Goal: Find specific page/section: Find specific page/section

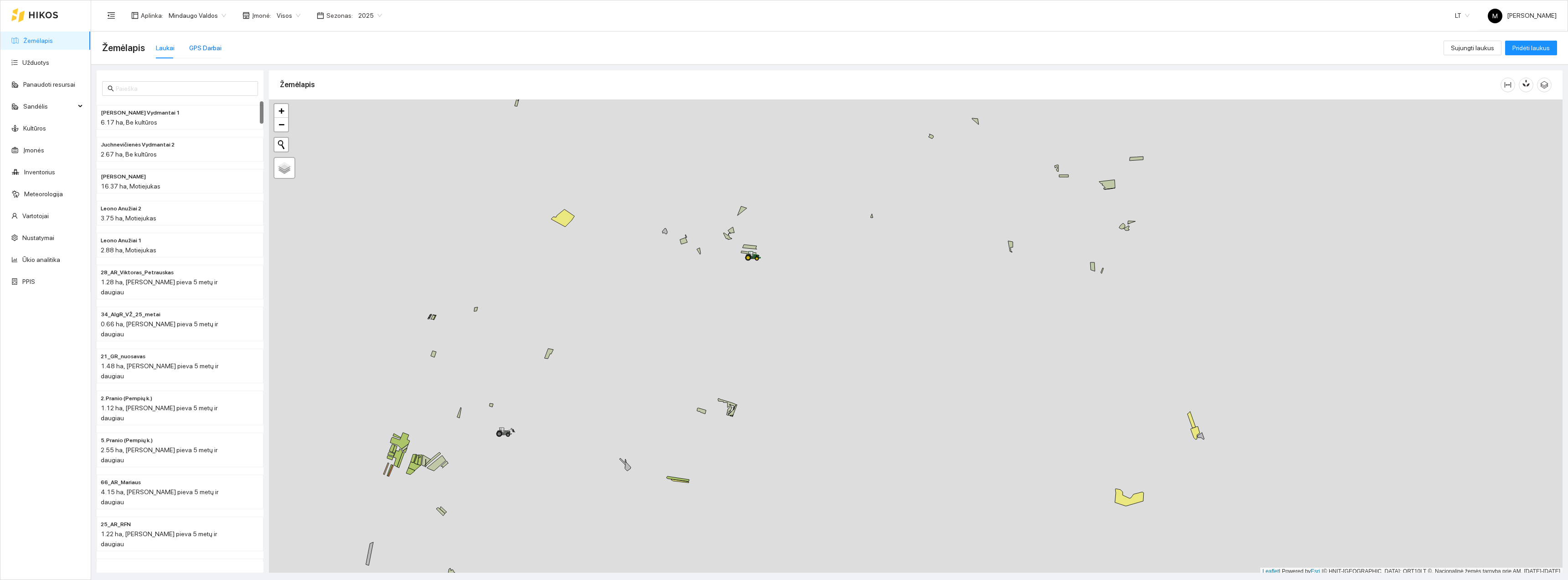
click at [201, 49] on div "GPS Darbai" at bounding box center [205, 48] width 33 height 10
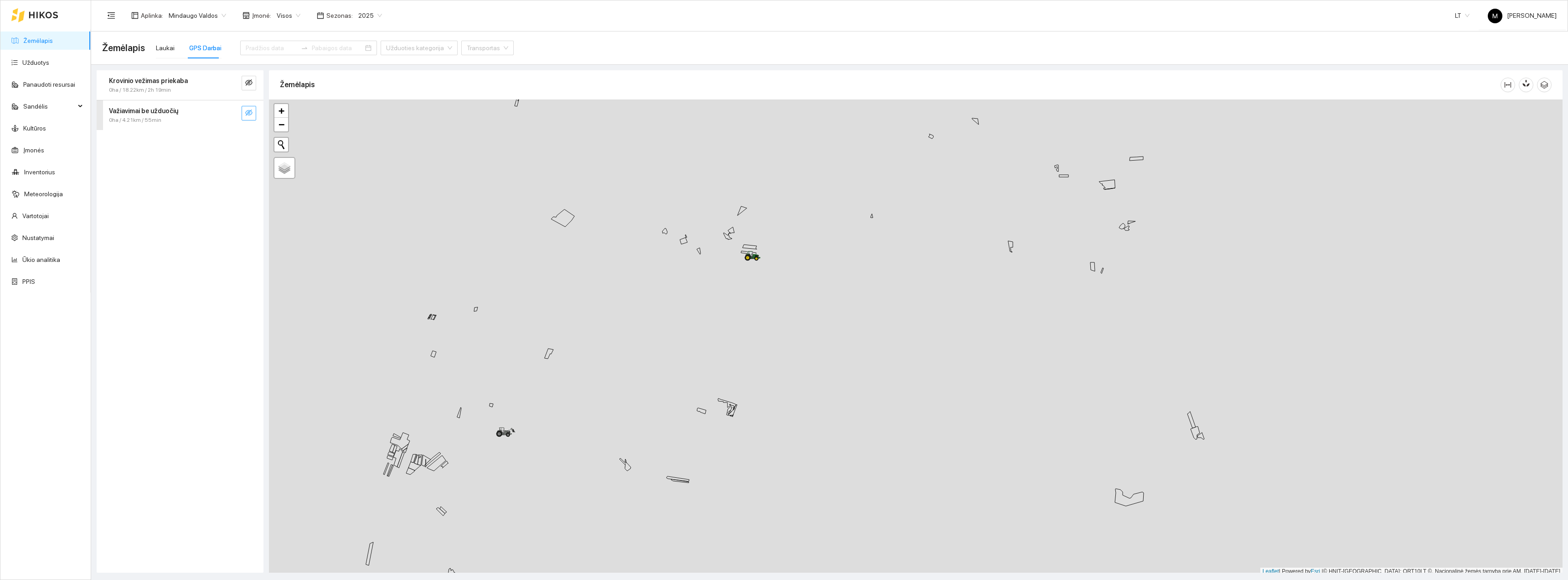
click at [246, 113] on icon "eye-invisible" at bounding box center [249, 113] width 7 height 7
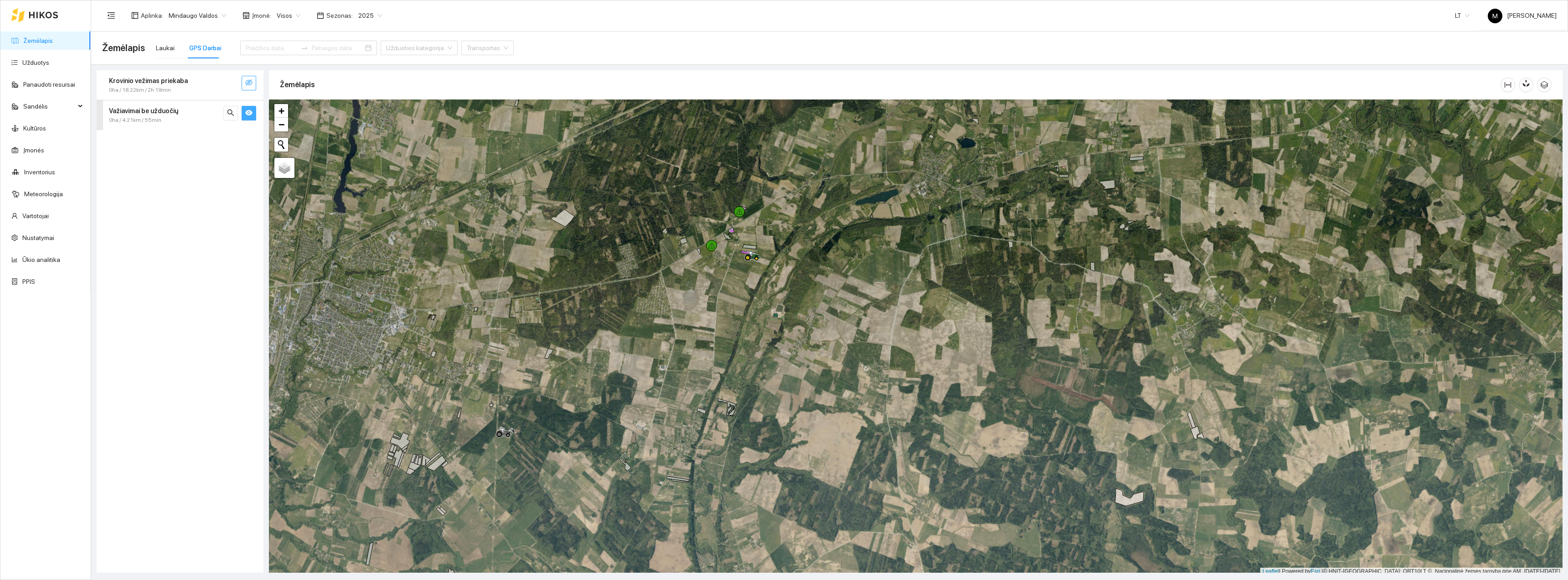
click at [249, 85] on icon "eye-invisible" at bounding box center [249, 82] width 7 height 7
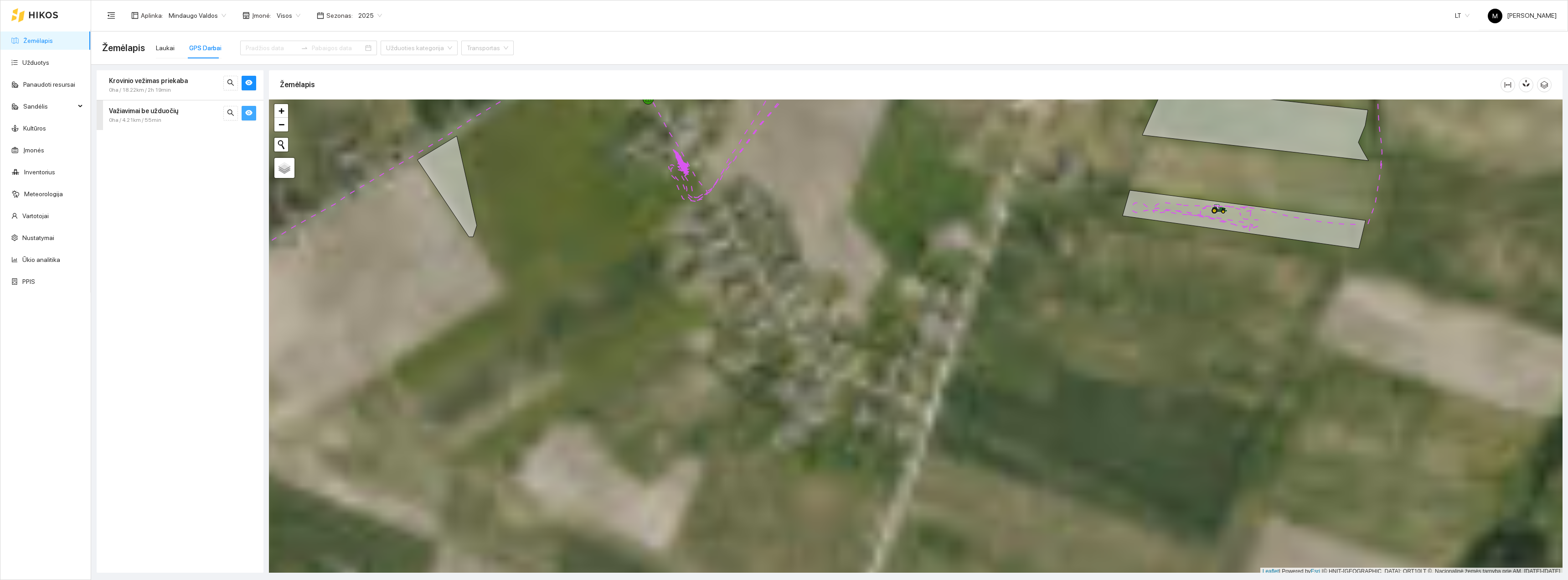
scroll to position [3, 0]
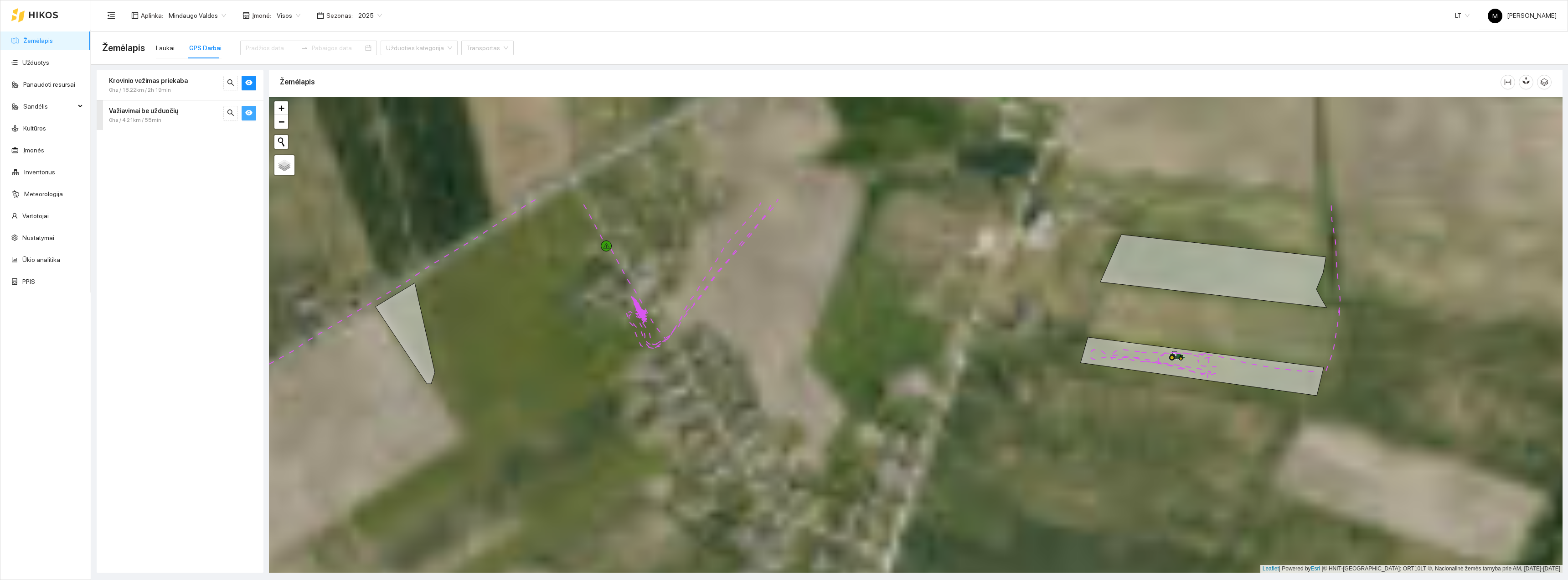
drag, startPoint x: 800, startPoint y: 263, endPoint x: 751, endPoint y: 423, distance: 167.3
click at [753, 421] on div "+ − Nieko nerasta. Bandykite dar kartą. Žemėlapis Palydovas Leaflet | Powered b…" at bounding box center [916, 335] width 1293 height 476
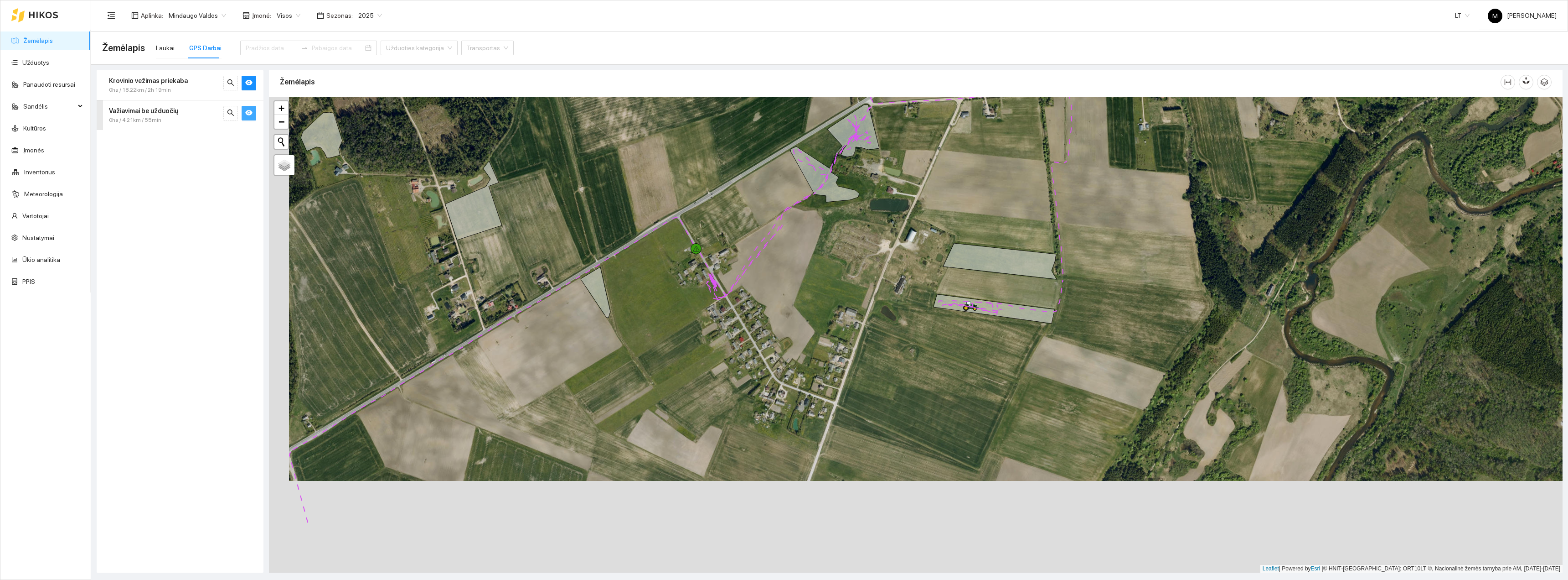
drag, startPoint x: 1138, startPoint y: 447, endPoint x: 1158, endPoint y: 312, distance: 136.5
click at [1157, 333] on div "+ − Nieko nerasta. Bandykite dar kartą. Žemėlapis Palydovas Leaflet | Powered b…" at bounding box center [916, 335] width 1293 height 476
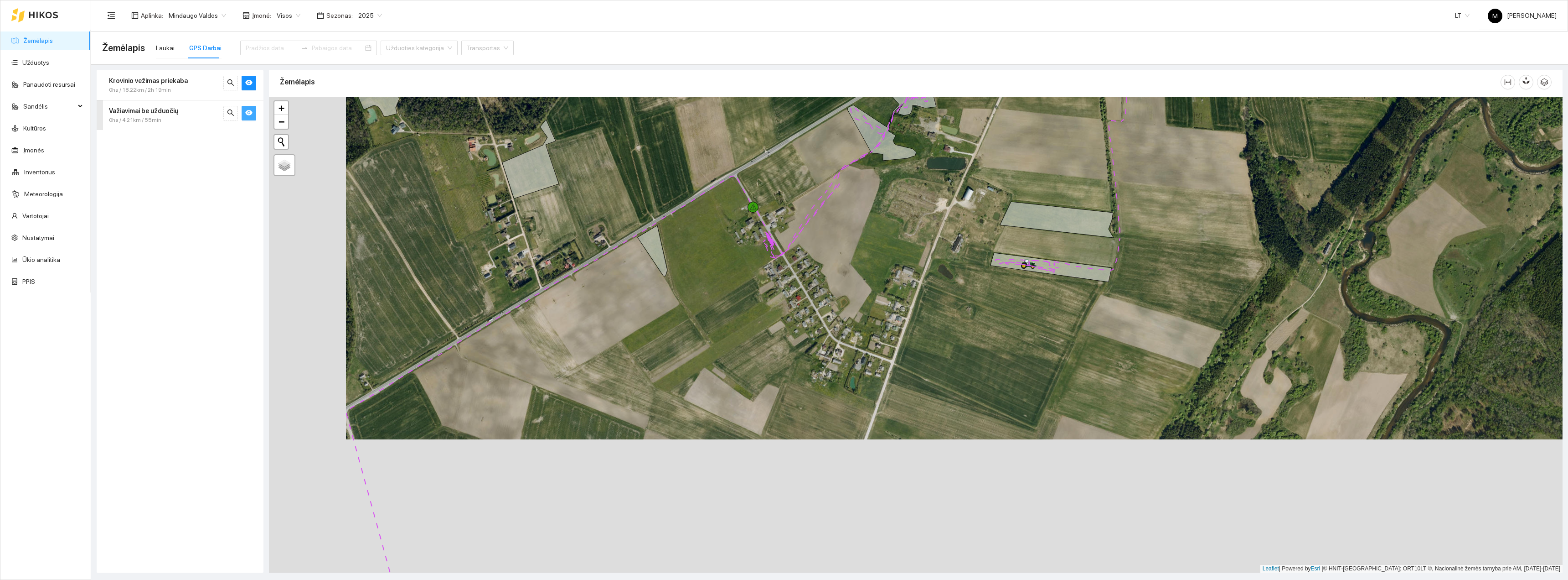
drag, startPoint x: 1134, startPoint y: 340, endPoint x: 1145, endPoint y: 277, distance: 64.0
click at [1145, 278] on div "+ − Nieko nerasta. Bandykite dar kartą. Žemėlapis Palydovas Leaflet | Powered b…" at bounding box center [916, 335] width 1293 height 476
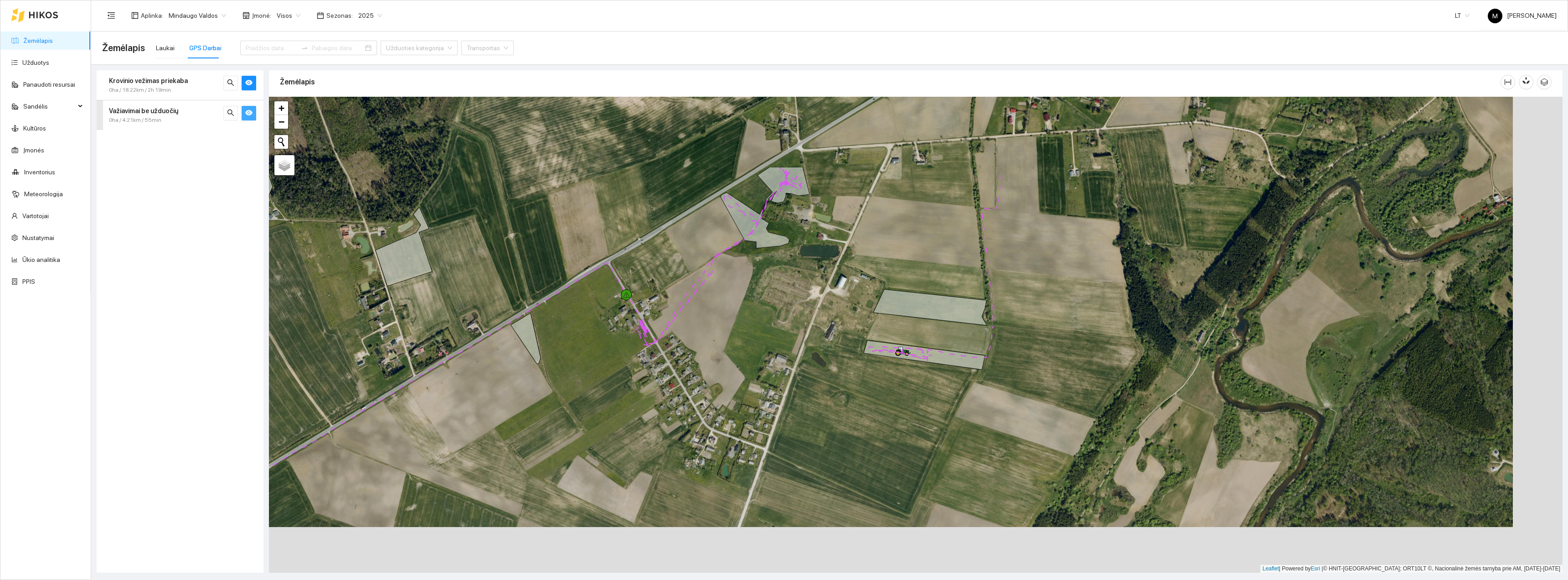
drag, startPoint x: 1120, startPoint y: 324, endPoint x: 1017, endPoint y: 399, distance: 127.4
click at [1017, 399] on div "+ − Nieko nerasta. Bandykite dar kartą. Žemėlapis Palydovas Leaflet | Powered b…" at bounding box center [916, 335] width 1293 height 476
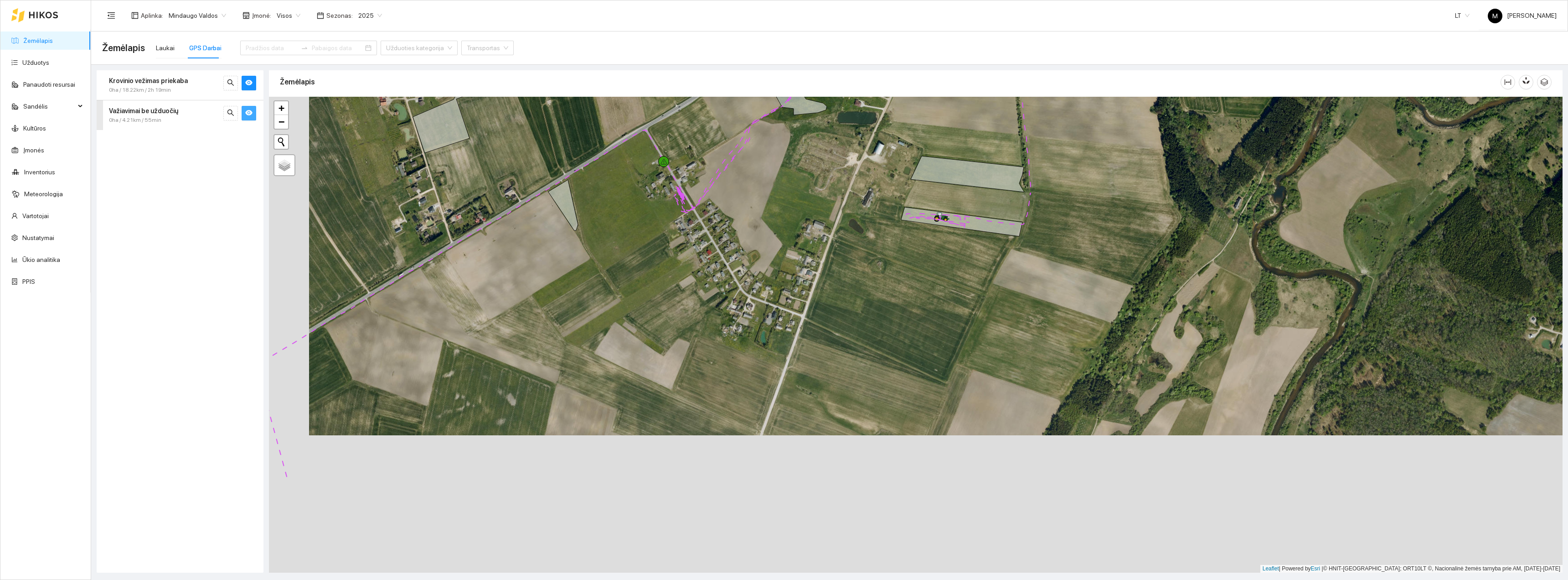
drag, startPoint x: 1069, startPoint y: 472, endPoint x: 1119, endPoint y: 286, distance: 192.6
click at [1111, 327] on div "+ − Nieko nerasta. Bandykite dar kartą. Žemėlapis Palydovas Leaflet | Powered b…" at bounding box center [916, 335] width 1293 height 476
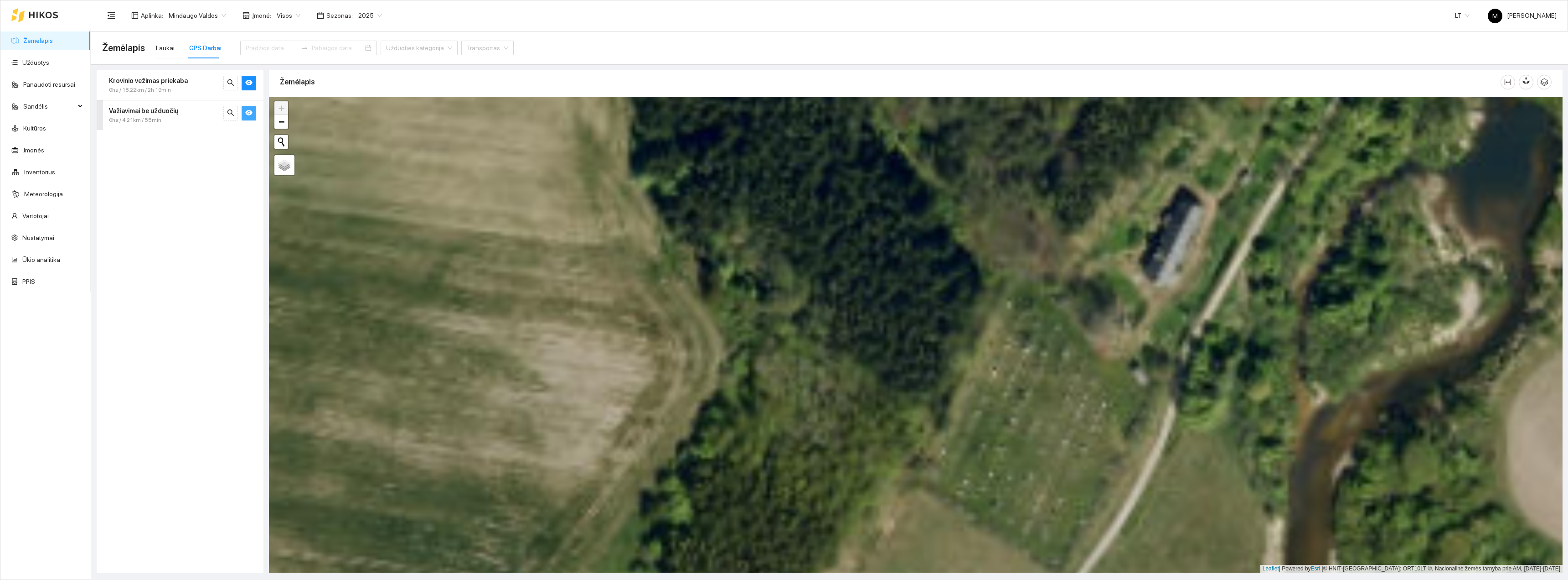
drag, startPoint x: 1265, startPoint y: 217, endPoint x: 1218, endPoint y: 339, distance: 130.7
click at [1218, 338] on div "+ − Nieko nerasta. Bandykite dar kartą. Žemėlapis Palydovas Leaflet | Powered b…" at bounding box center [916, 335] width 1293 height 476
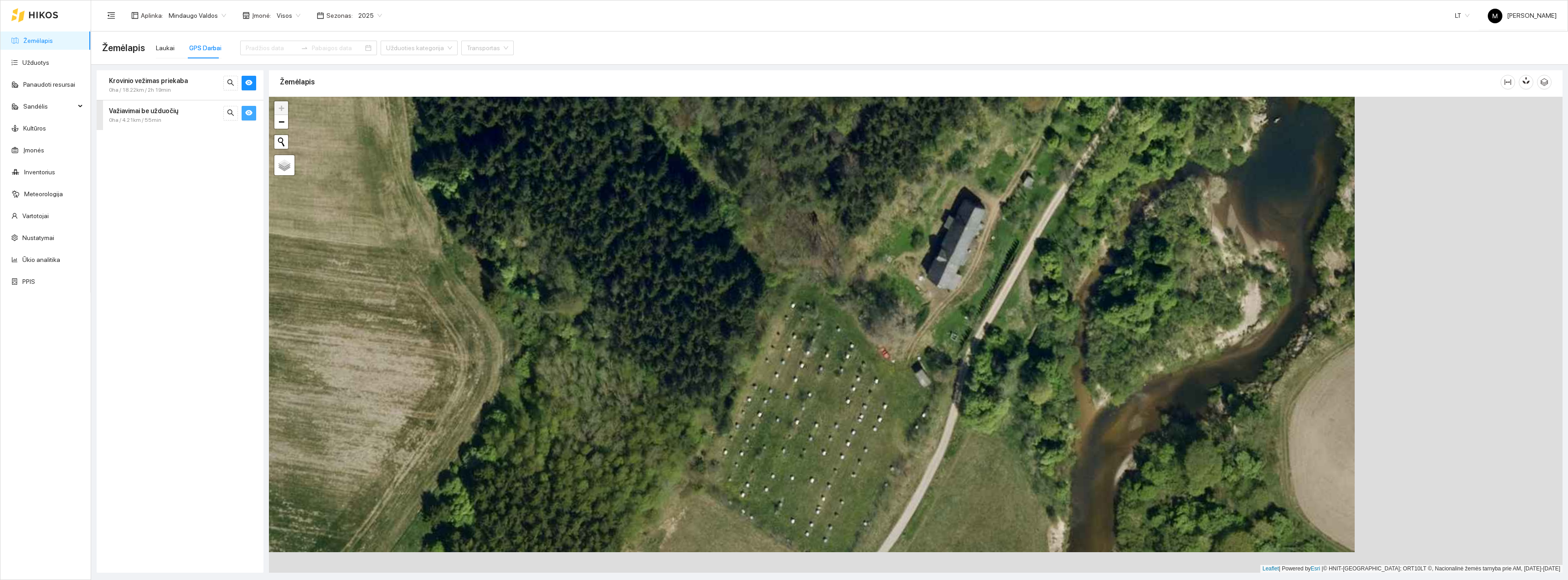
drag, startPoint x: 1279, startPoint y: 360, endPoint x: 1067, endPoint y: 337, distance: 213.2
click at [1067, 338] on div "+ − Nieko nerasta. Bandykite dar kartą. Žemėlapis Palydovas Leaflet | Powered b…" at bounding box center [916, 335] width 1293 height 476
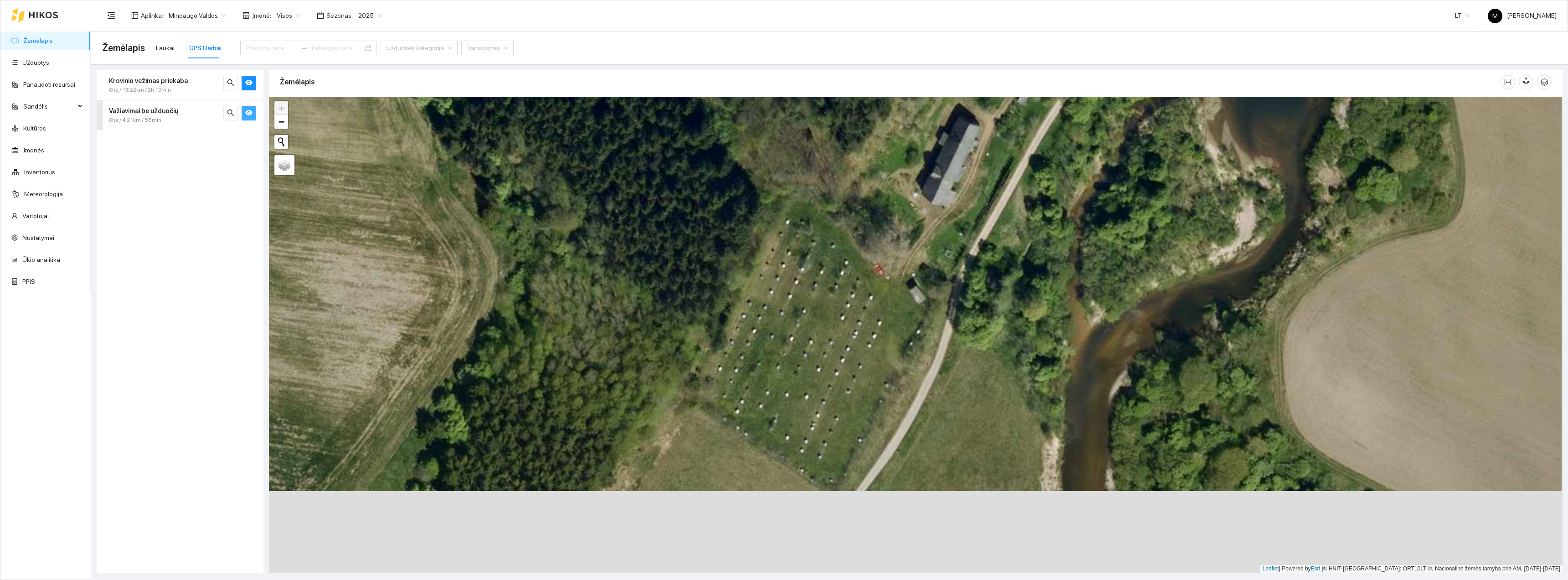
drag, startPoint x: 1055, startPoint y: 430, endPoint x: 1056, endPoint y: 344, distance: 86.0
click at [1054, 346] on div "+ − Nieko nerasta. Bandykite dar kartą. Žemėlapis Palydovas Leaflet | Powered b…" at bounding box center [916, 335] width 1293 height 476
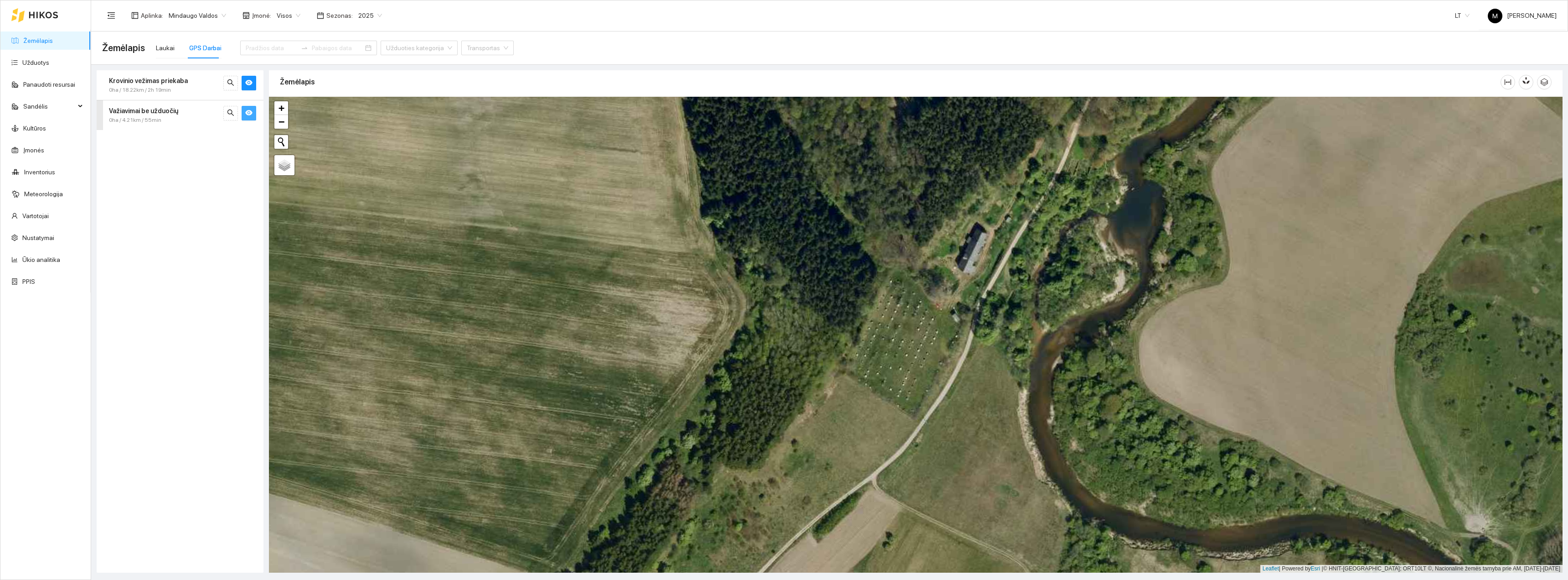
drag, startPoint x: 995, startPoint y: 343, endPoint x: 890, endPoint y: 393, distance: 116.3
click at [889, 393] on div "+ − Nieko nerasta. Bandykite dar kartą. Žemėlapis Palydovas Leaflet | Powered b…" at bounding box center [916, 335] width 1293 height 476
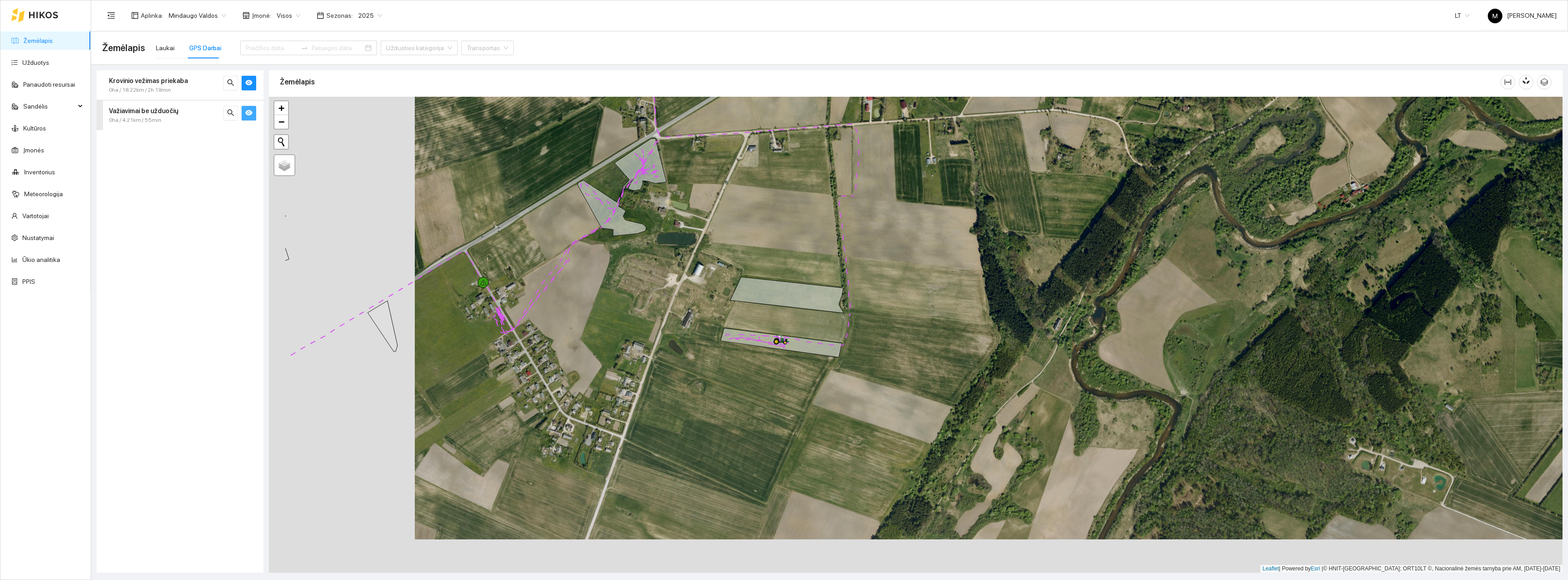
drag, startPoint x: 722, startPoint y: 321, endPoint x: 876, endPoint y: 289, distance: 157.3
click at [871, 289] on div "+ − Nieko nerasta. Bandykite dar kartą. Žemėlapis Palydovas Leaflet | Powered b…" at bounding box center [916, 335] width 1293 height 476
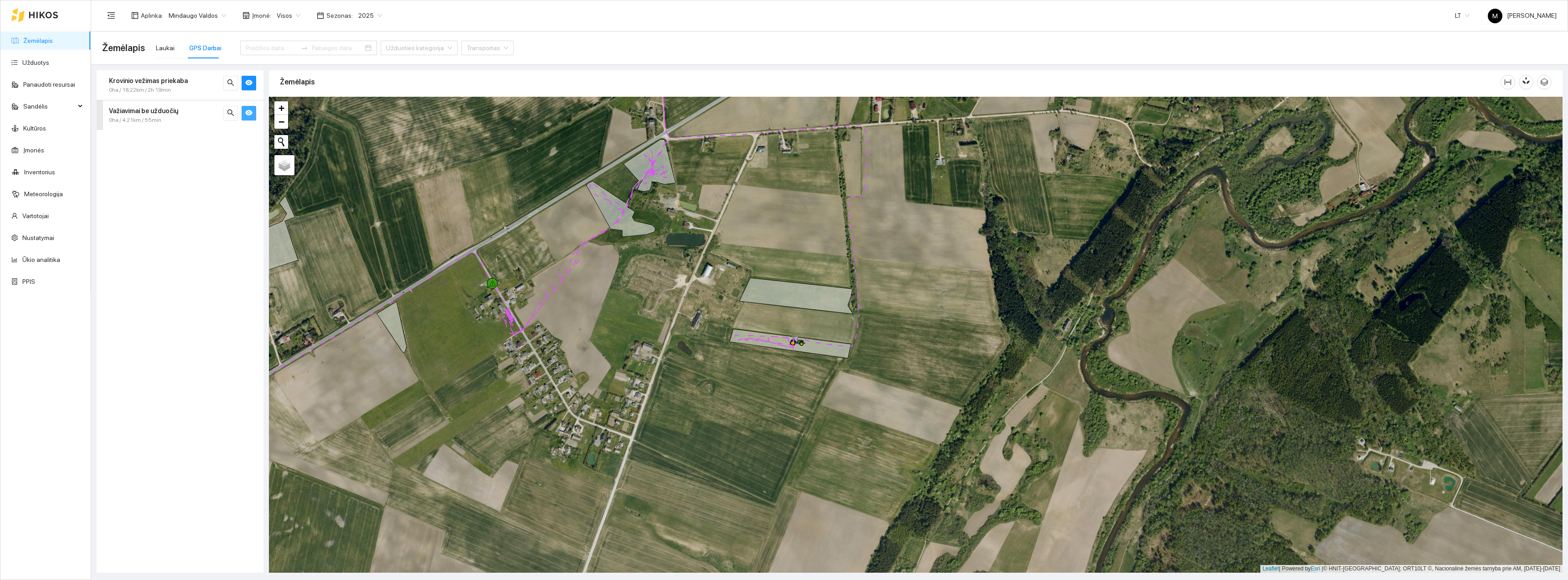
drag, startPoint x: 655, startPoint y: 306, endPoint x: 785, endPoint y: 241, distance: 145.3
click at [774, 250] on div "+ − Nieko nerasta. Bandykite dar kartą. Žemėlapis Palydovas Leaflet | Powered b…" at bounding box center [916, 335] width 1293 height 476
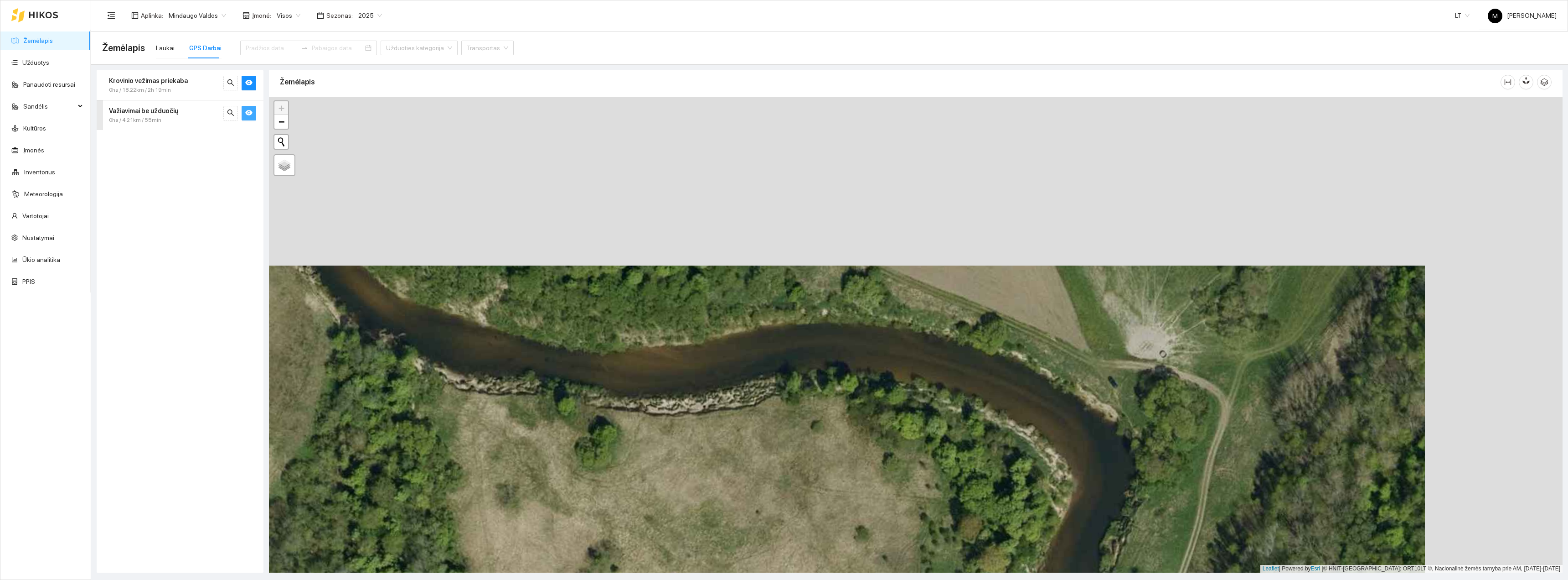
drag, startPoint x: 1247, startPoint y: 263, endPoint x: 1139, endPoint y: 393, distance: 169.0
click at [1139, 393] on div "+ − Nieko nerasta. Bandykite dar kartą. Žemėlapis Palydovas Leaflet | Powered b…" at bounding box center [916, 335] width 1293 height 476
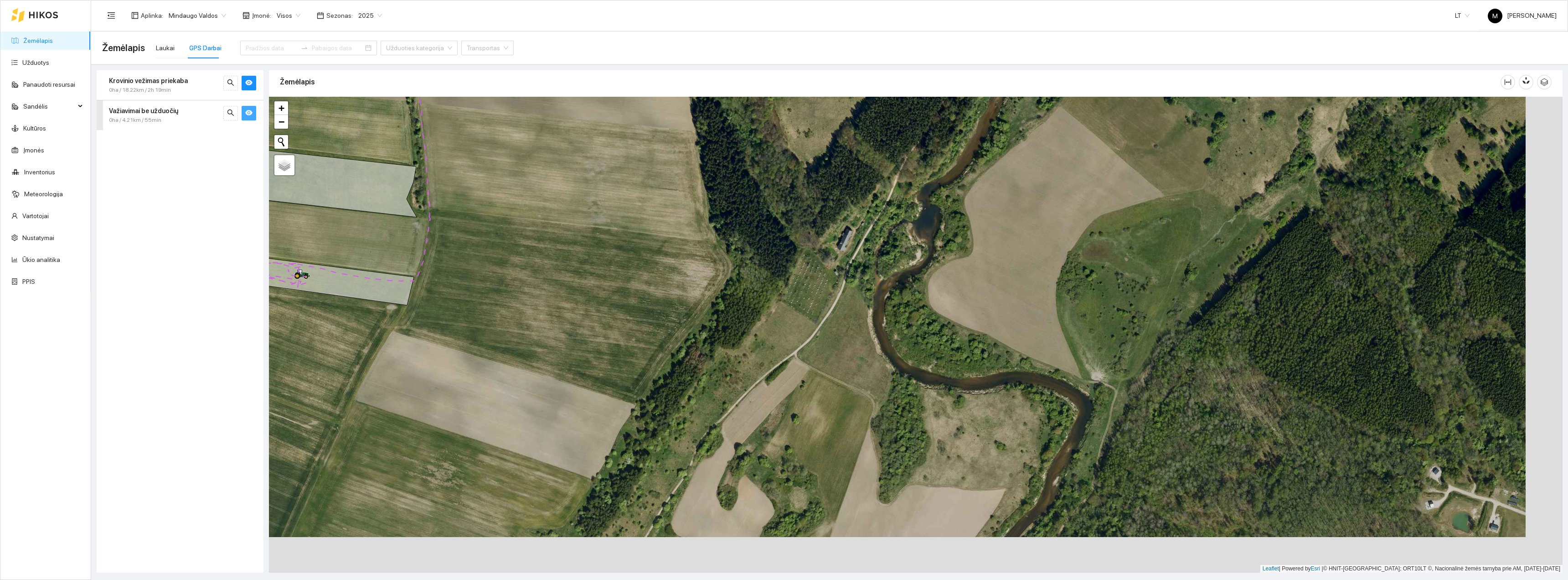
drag, startPoint x: 1184, startPoint y: 459, endPoint x: 1127, endPoint y: 396, distance: 85.0
click at [1131, 401] on div "+ − Nieko nerasta. Bandykite dar kartą. Žemėlapis Palydovas Leaflet | Powered b…" at bounding box center [916, 335] width 1293 height 476
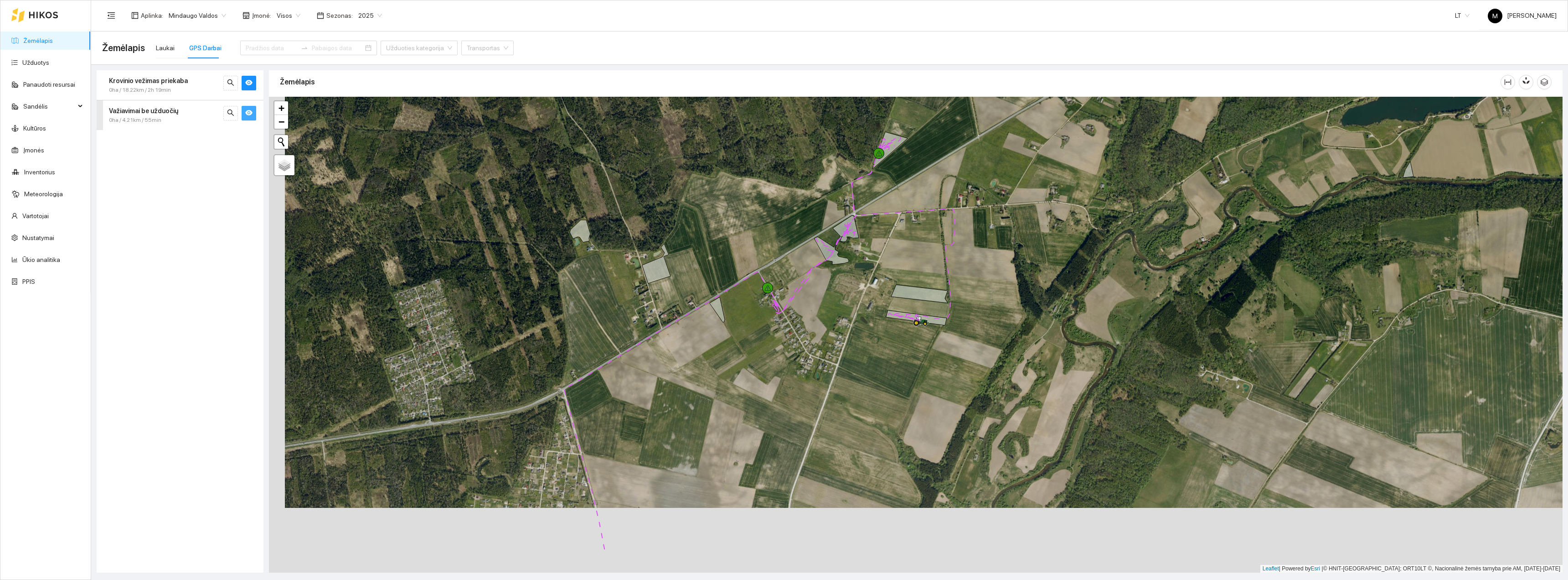
drag, startPoint x: 1073, startPoint y: 525, endPoint x: 1086, endPoint y: 382, distance: 143.6
click at [1086, 382] on div "+ − Nieko nerasta. Bandykite dar kartą. Žemėlapis Palydovas Leaflet | Powered b…" at bounding box center [916, 335] width 1293 height 476
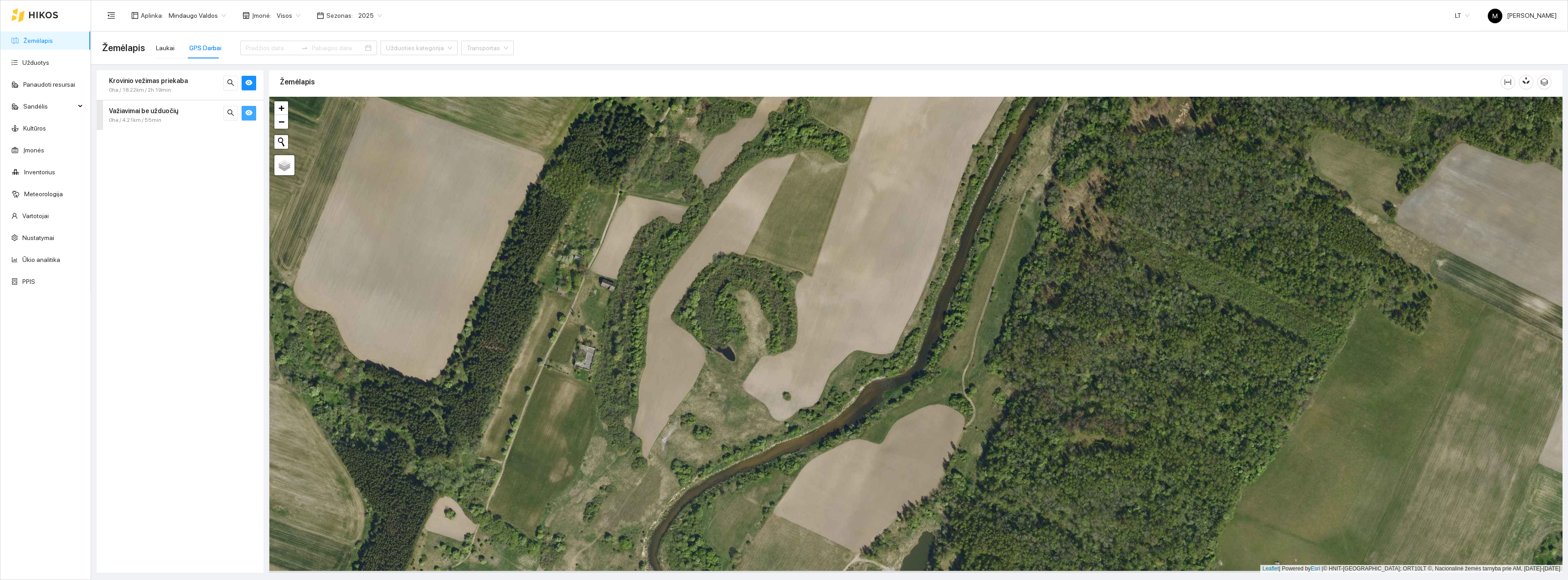
drag, startPoint x: 905, startPoint y: 508, endPoint x: 915, endPoint y: 289, distance: 219.2
click at [913, 308] on div "+ − Nieko nerasta. Bandykite dar kartą. Žemėlapis Palydovas Leaflet | Powered b…" at bounding box center [916, 335] width 1293 height 476
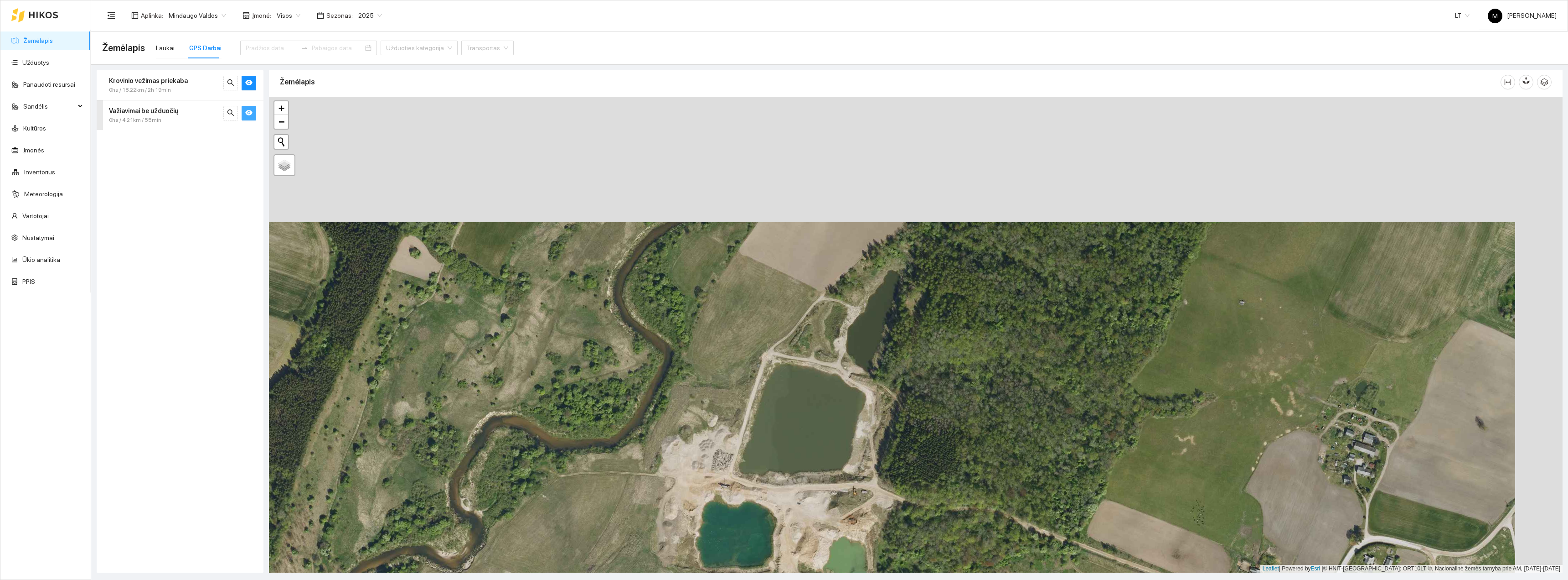
drag, startPoint x: 946, startPoint y: 239, endPoint x: 865, endPoint y: 439, distance: 215.8
click at [865, 438] on div "+ − Nieko nerasta. Bandykite dar kartą. Žemėlapis Palydovas Leaflet | Powered b…" at bounding box center [916, 335] width 1293 height 476
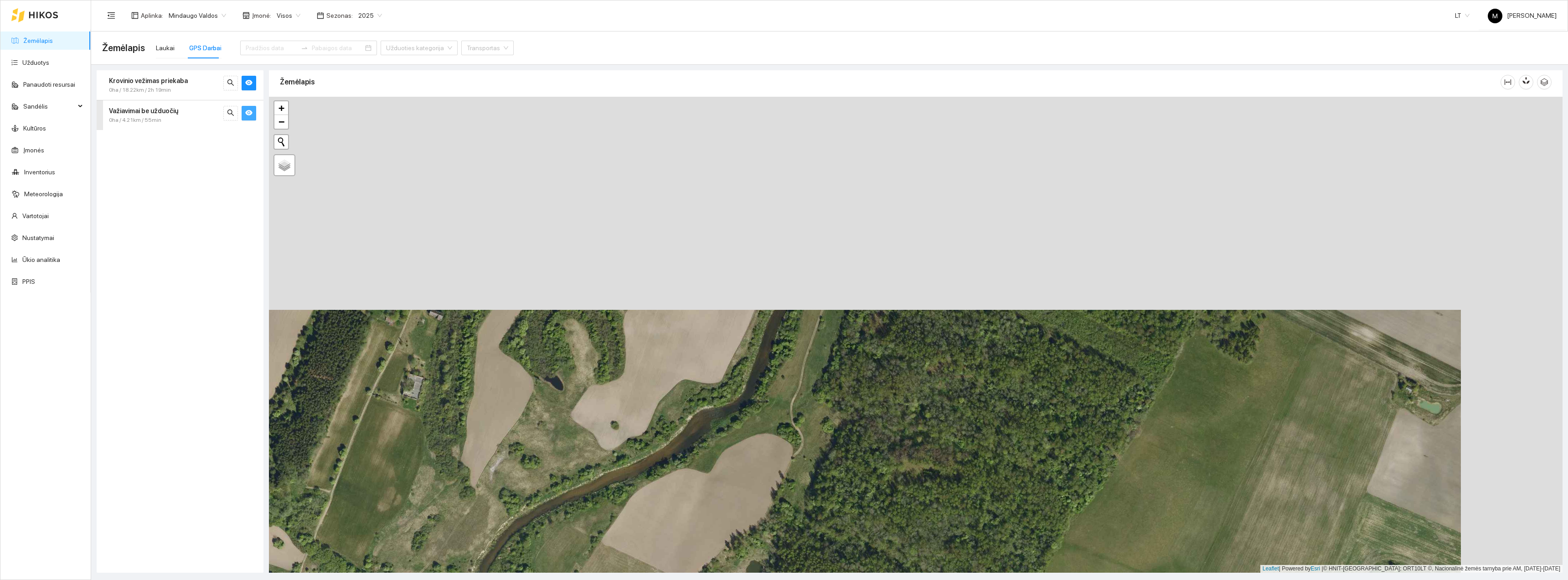
drag, startPoint x: 926, startPoint y: 346, endPoint x: 820, endPoint y: 571, distance: 248.7
click at [823, 563] on div "+ − Nieko nerasta. Bandykite dar kartą. Žemėlapis Palydovas Leaflet | Powered b…" at bounding box center [916, 335] width 1293 height 476
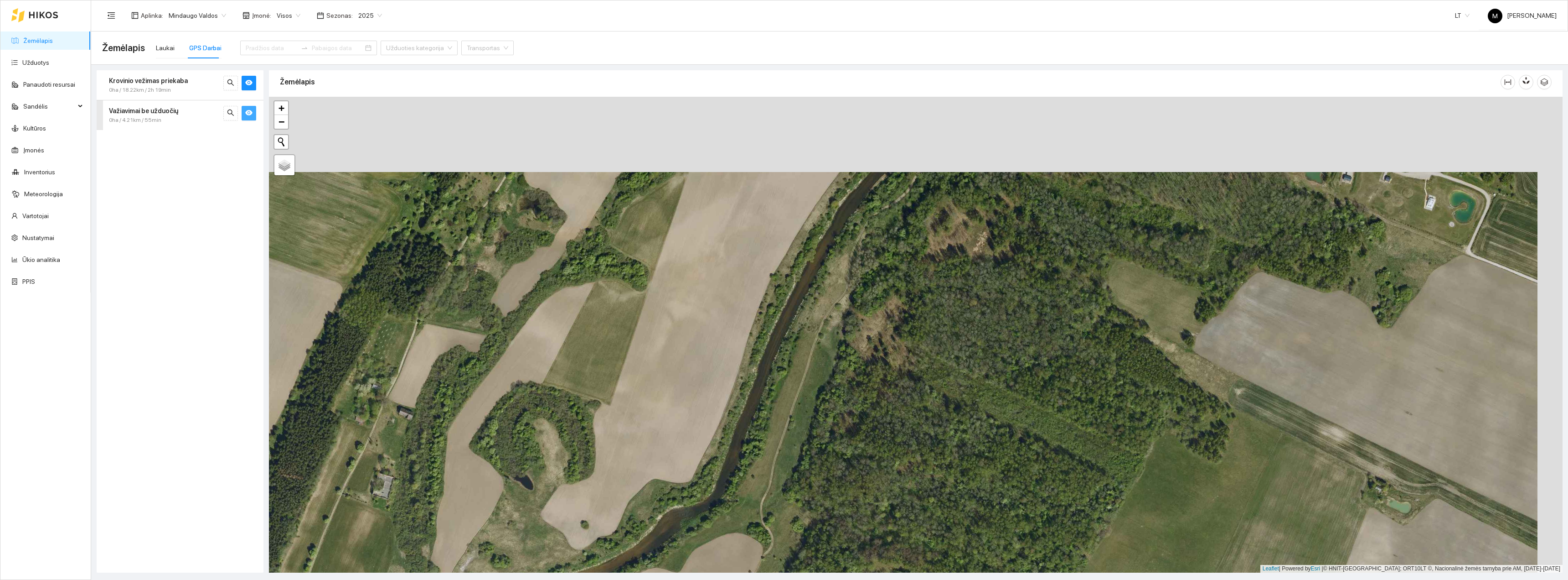
drag, startPoint x: 898, startPoint y: 342, endPoint x: 853, endPoint y: 482, distance: 147.1
click at [853, 482] on div "+ − Nieko nerasta. Bandykite dar kartą. Žemėlapis Palydovas Leaflet | Powered b…" at bounding box center [916, 335] width 1293 height 476
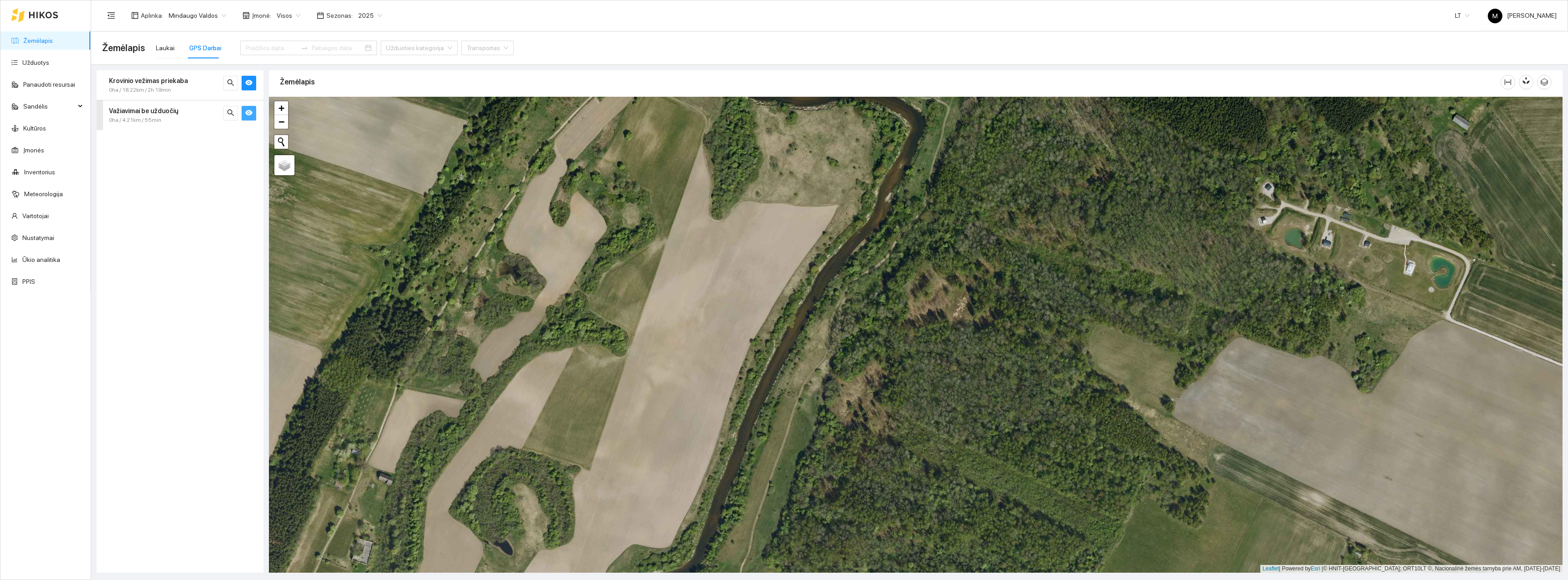
drag, startPoint x: 906, startPoint y: 407, endPoint x: 868, endPoint y: 567, distance: 164.5
click at [871, 565] on div "+ − Nieko nerasta. Bandykite dar kartą. Žemėlapis Palydovas Leaflet | Powered b…" at bounding box center [916, 335] width 1293 height 476
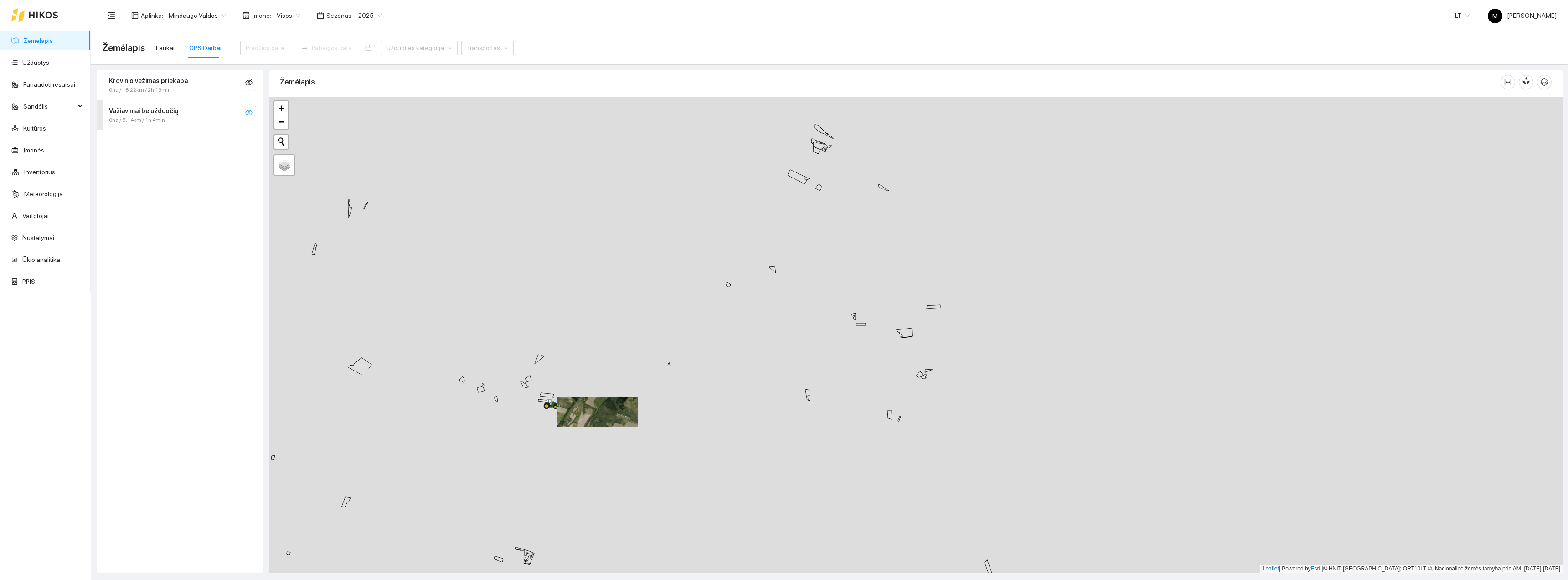
drag, startPoint x: 470, startPoint y: 430, endPoint x: 581, endPoint y: 416, distance: 111.9
click at [586, 409] on div "+ − Nieko nerasta. Bandykite dar kartą. Žemėlapis Palydovas Leaflet | Powered b…" at bounding box center [916, 335] width 1293 height 476
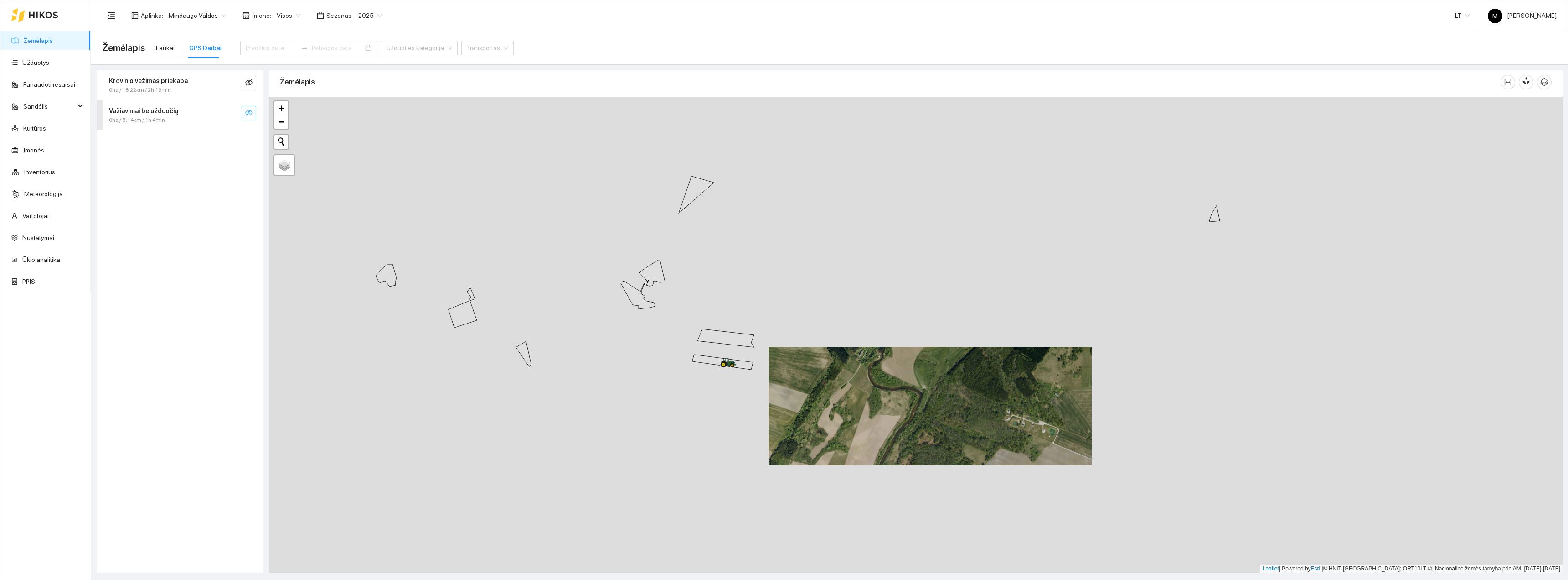
drag, startPoint x: 451, startPoint y: 313, endPoint x: 452, endPoint y: 211, distance: 102.0
click at [543, 325] on div "+ − Nieko nerasta. Bandykite dar kartą. Žemėlapis Palydovas Leaflet | Powered b…" at bounding box center [916, 335] width 1293 height 476
click at [249, 112] on icon "eye-invisible" at bounding box center [249, 112] width 7 height 7
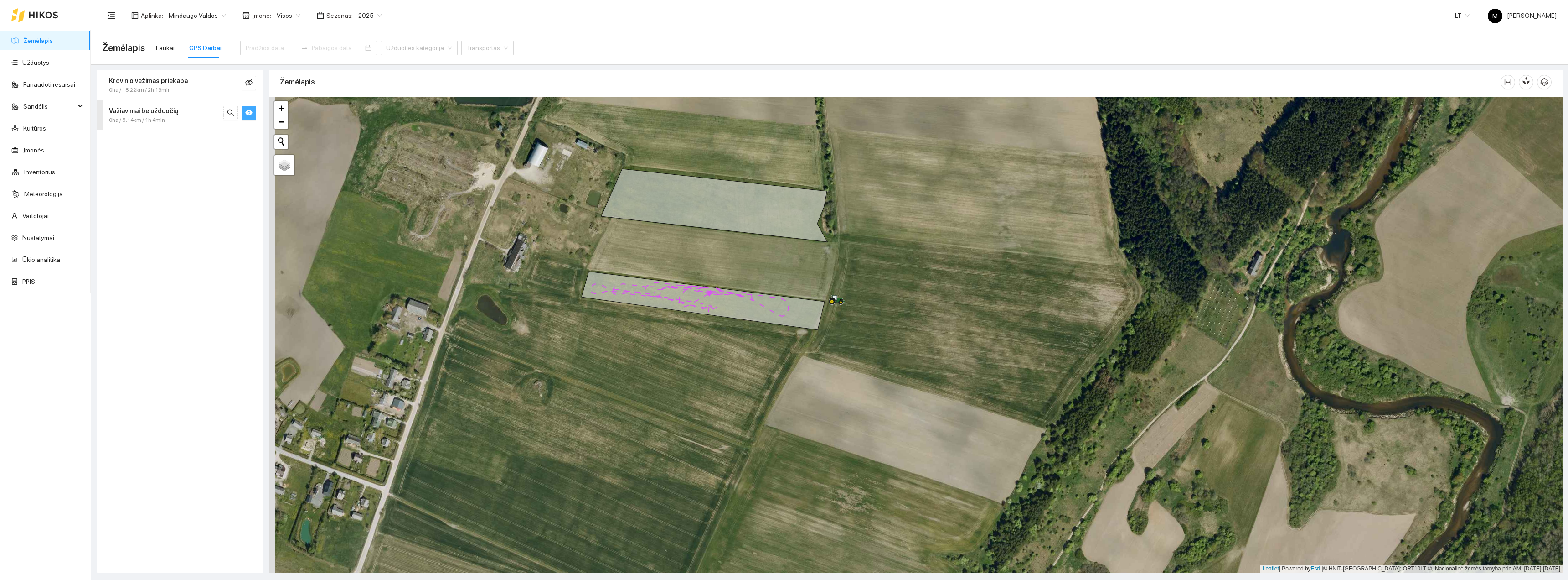
drag, startPoint x: 449, startPoint y: 336, endPoint x: 786, endPoint y: 435, distance: 351.2
click at [763, 425] on div "+ − Nieko nerasta. Bandykite dar kartą. Žemėlapis Palydovas Leaflet | Powered b…" at bounding box center [916, 335] width 1293 height 476
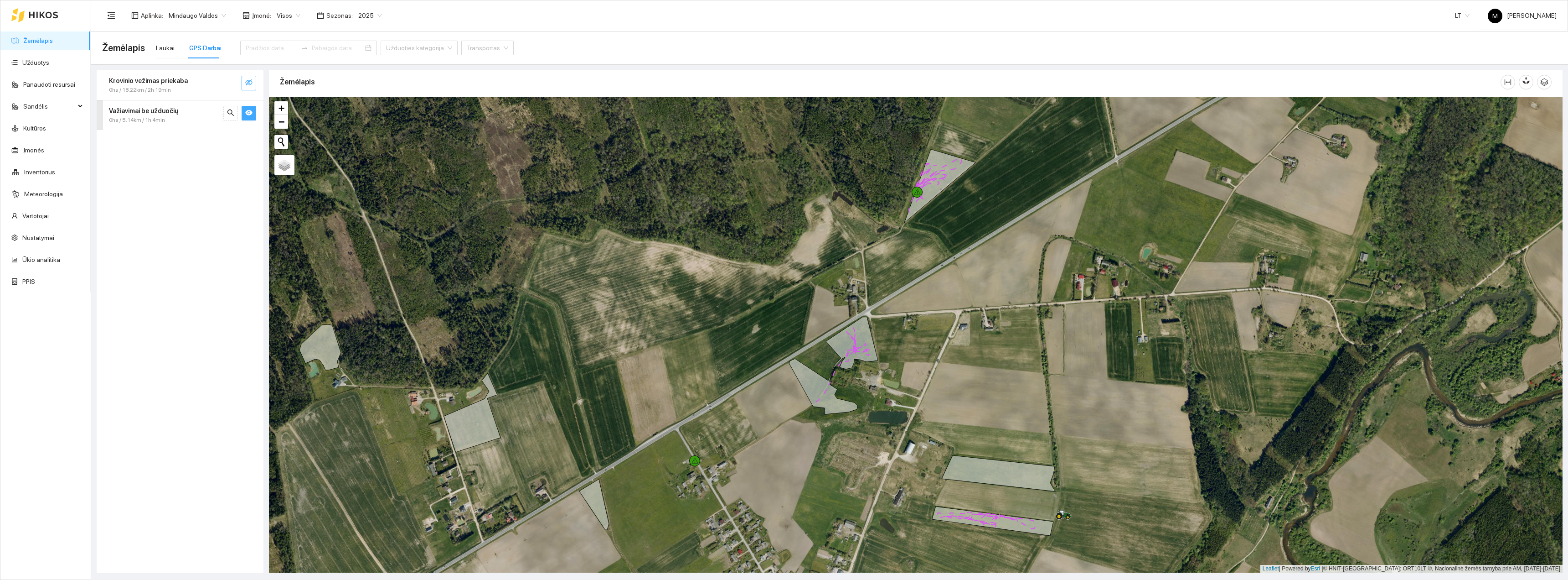
click at [247, 83] on icon "eye-invisible" at bounding box center [249, 82] width 7 height 7
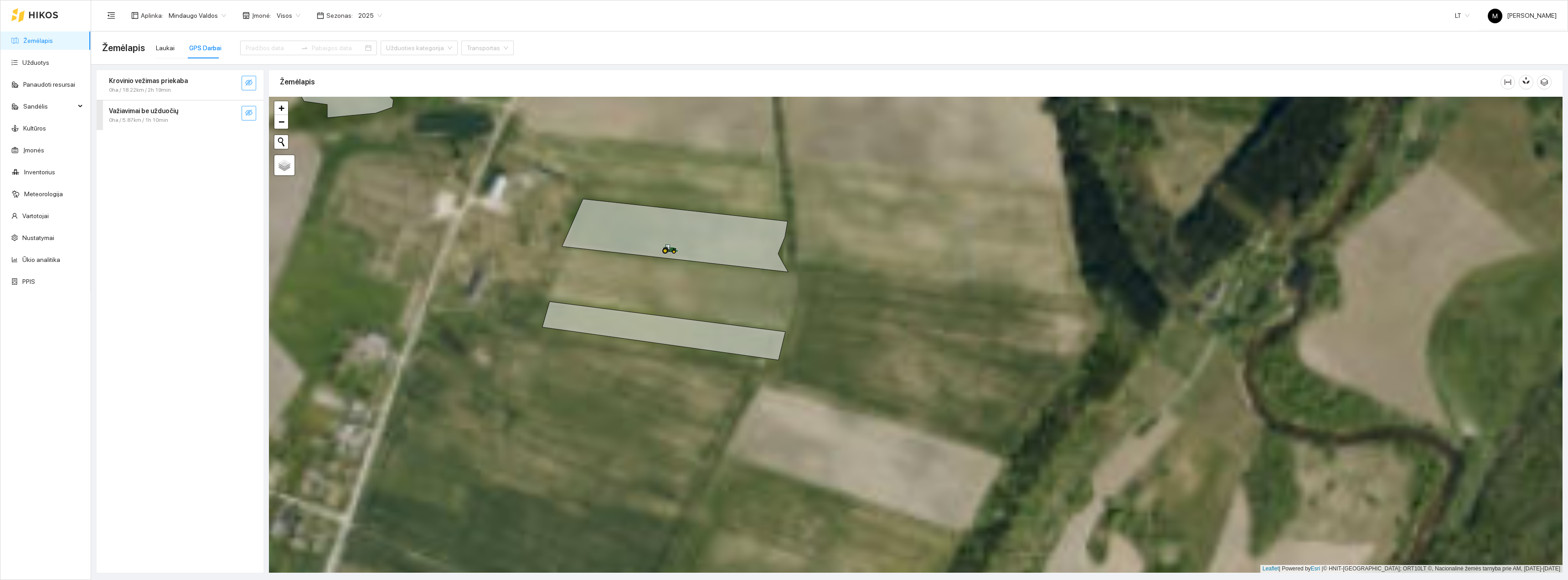
click at [249, 84] on icon "eye-invisible" at bounding box center [249, 83] width 2 height 2
click at [253, 116] on button "button" at bounding box center [249, 113] width 14 height 14
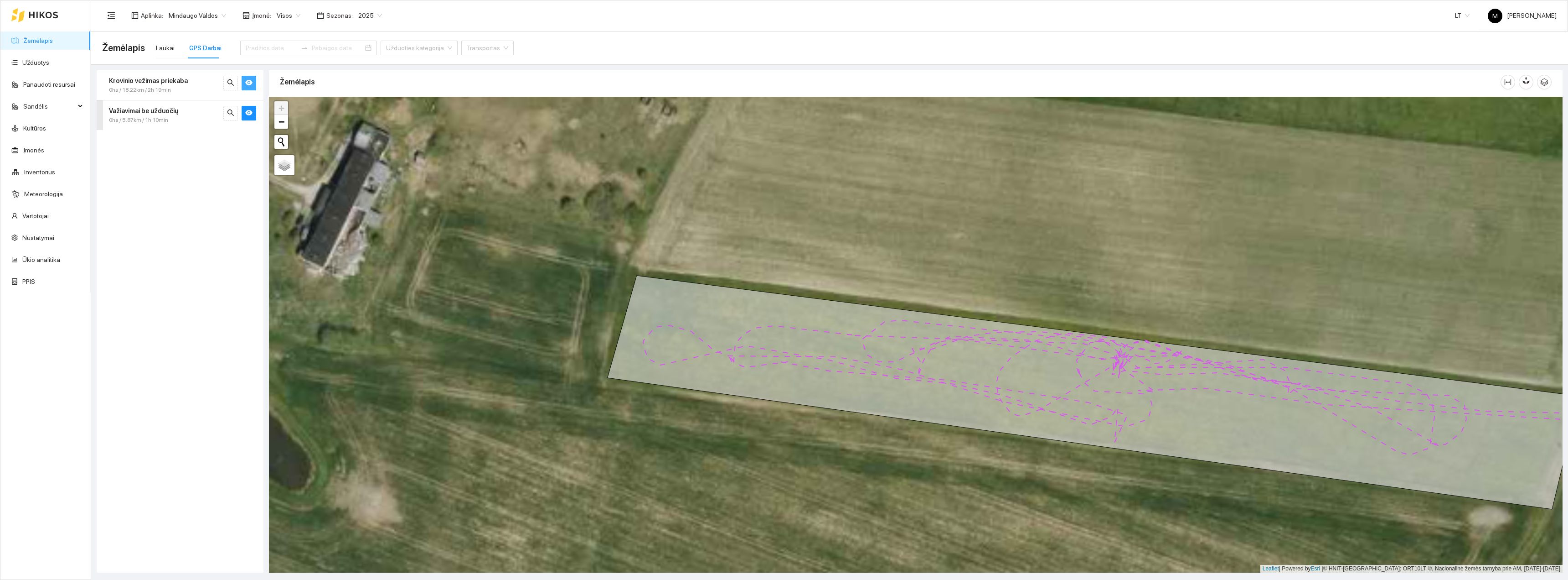
drag, startPoint x: 470, startPoint y: 297, endPoint x: 597, endPoint y: 461, distance: 207.4
click at [582, 451] on div "+ − Nieko nerasta. Bandykite dar kartą. Žemėlapis Palydovas Leaflet | Powered b…" at bounding box center [916, 335] width 1293 height 476
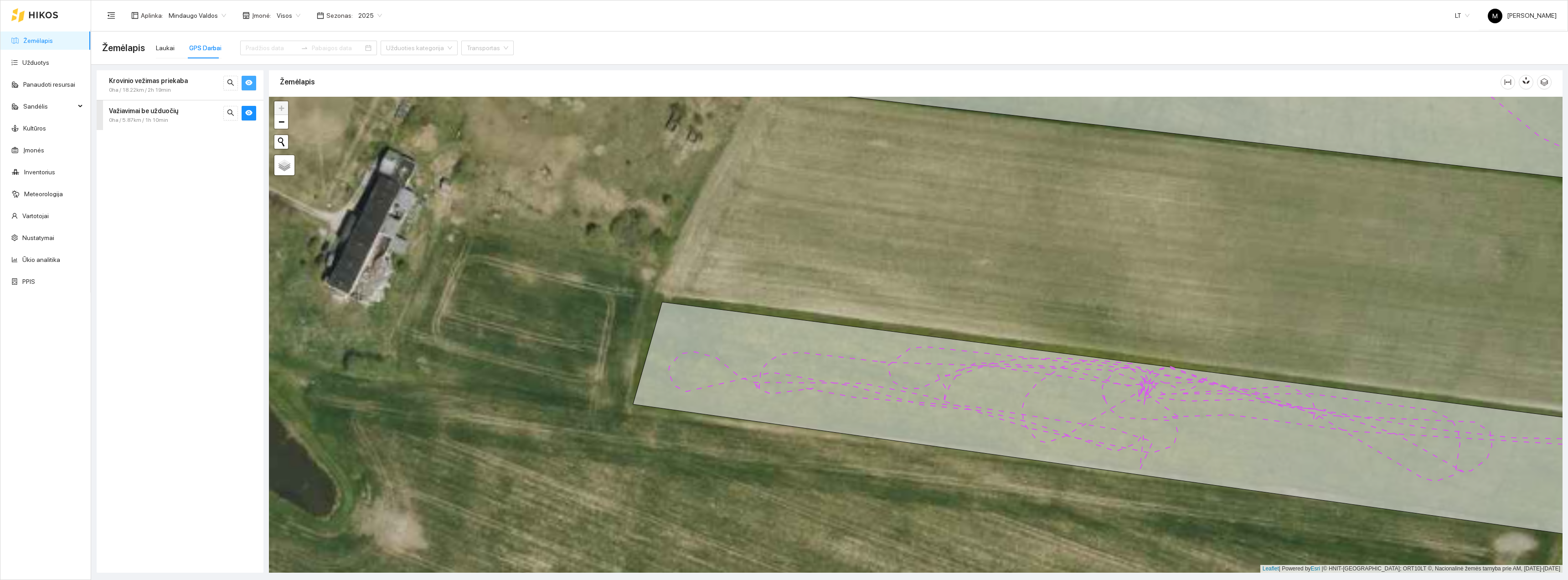
drag, startPoint x: 572, startPoint y: 421, endPoint x: 660, endPoint y: 438, distance: 89.6
click at [658, 438] on div "+ − Nieko nerasta. Bandykite dar kartą. Žemėlapis Palydovas Leaflet | Powered b…" at bounding box center [916, 335] width 1293 height 476
